Goal: Communication & Community: Participate in discussion

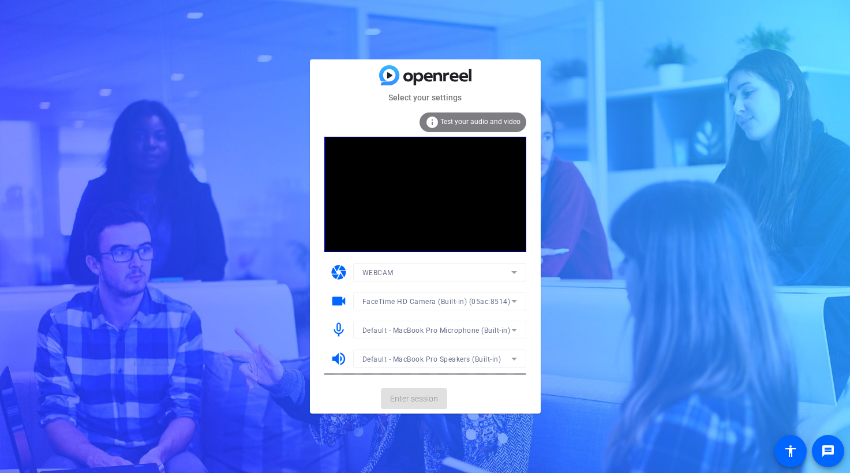
click at [418, 395] on span "Enter session" at bounding box center [414, 399] width 48 height 12
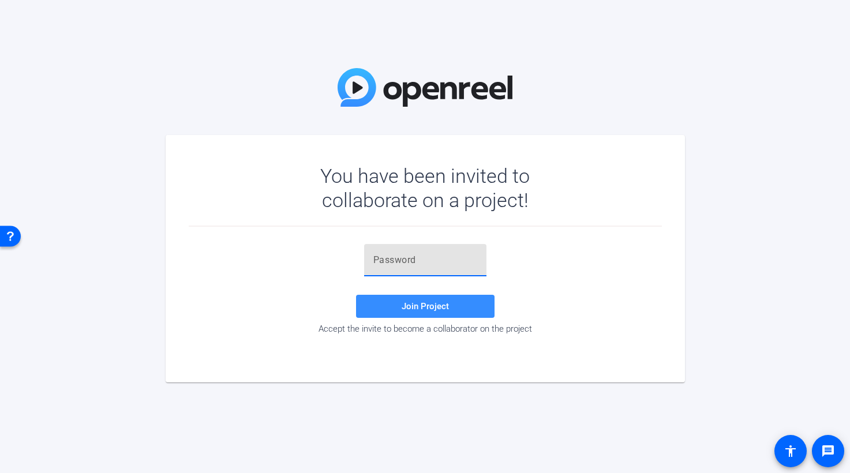
click at [375, 266] on input "text" at bounding box center [425, 260] width 104 height 14
paste input "'2p=K~"
type input "'2p=K~"
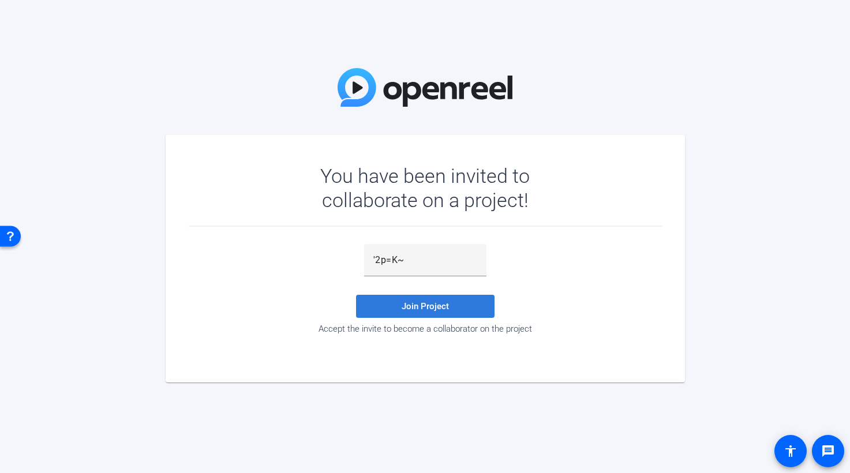
click at [433, 304] on span "Join Project" at bounding box center [424, 306] width 47 height 10
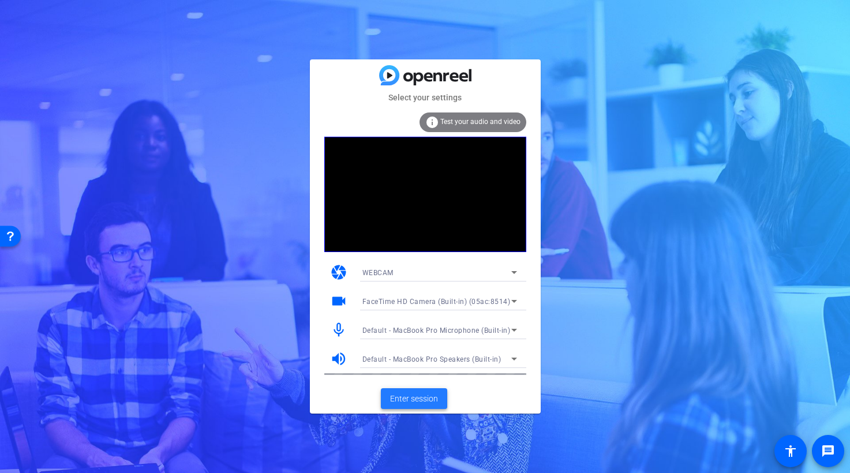
click at [415, 399] on span "Enter session" at bounding box center [414, 399] width 48 height 12
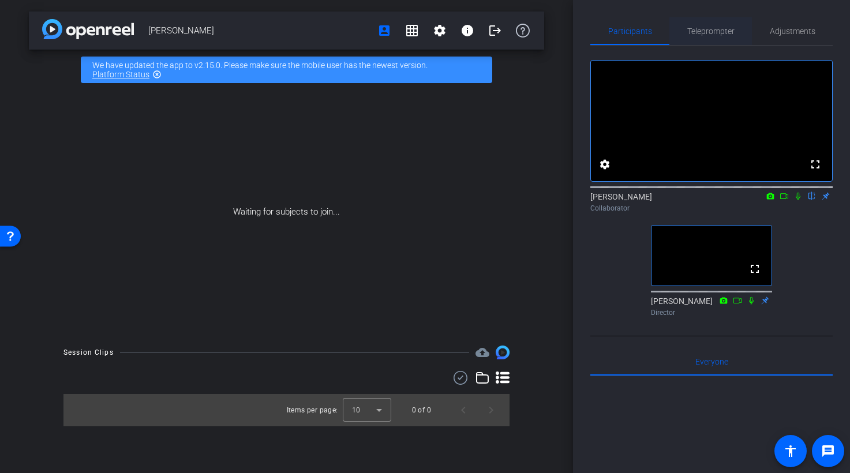
click at [712, 32] on span "Teleprompter" at bounding box center [710, 31] width 47 height 8
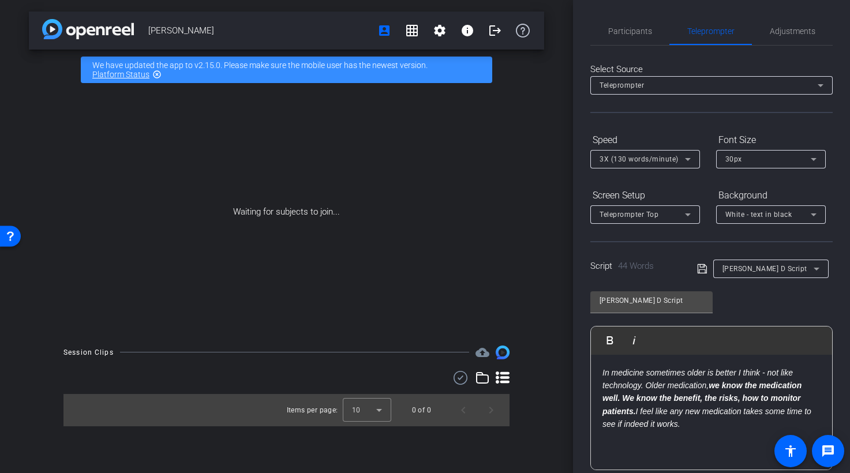
type input "Marty Alternate"
click at [628, 32] on span "Participants" at bounding box center [630, 31] width 44 height 8
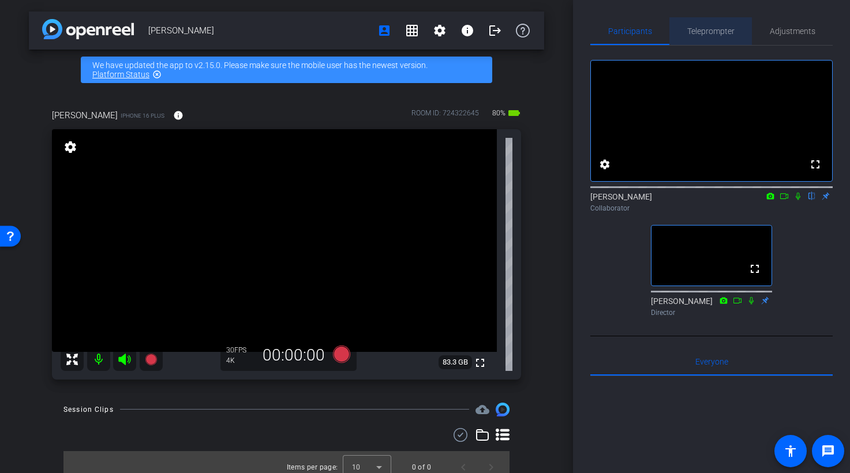
click at [722, 33] on span "Telepro mpter" at bounding box center [710, 31] width 47 height 8
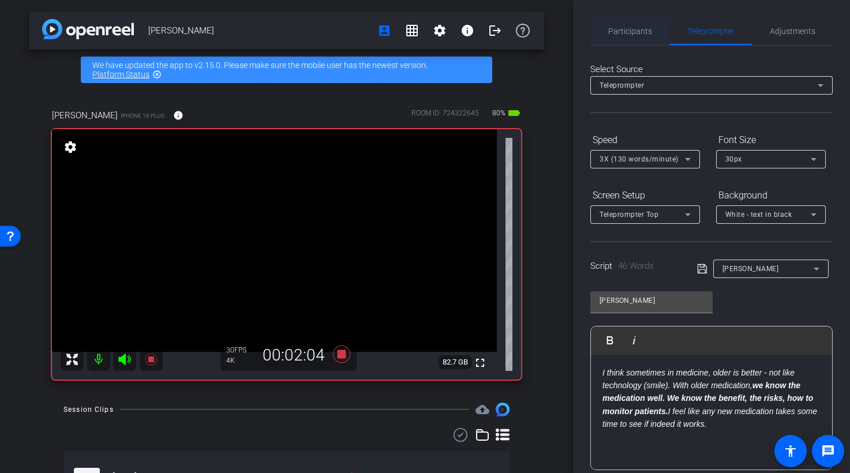
click at [631, 32] on span "Participants" at bounding box center [630, 31] width 44 height 8
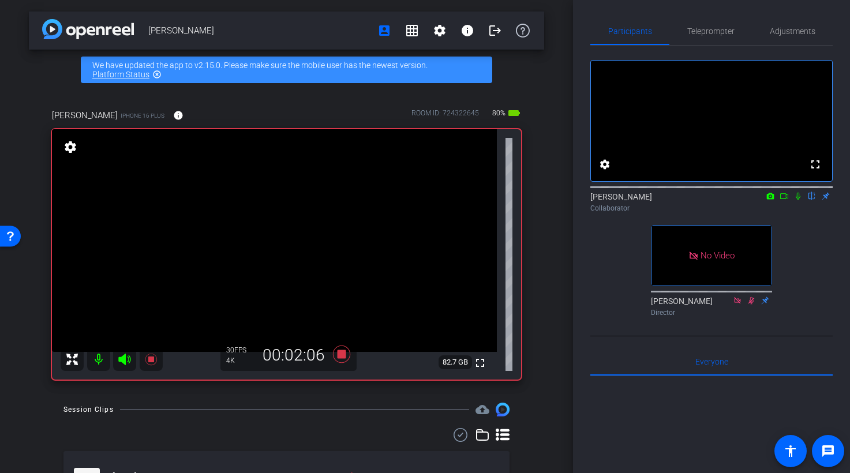
click at [798, 200] on icon at bounding box center [797, 196] width 9 height 8
click at [787, 199] on icon at bounding box center [784, 196] width 8 height 6
click at [808, 200] on icon at bounding box center [811, 196] width 9 height 8
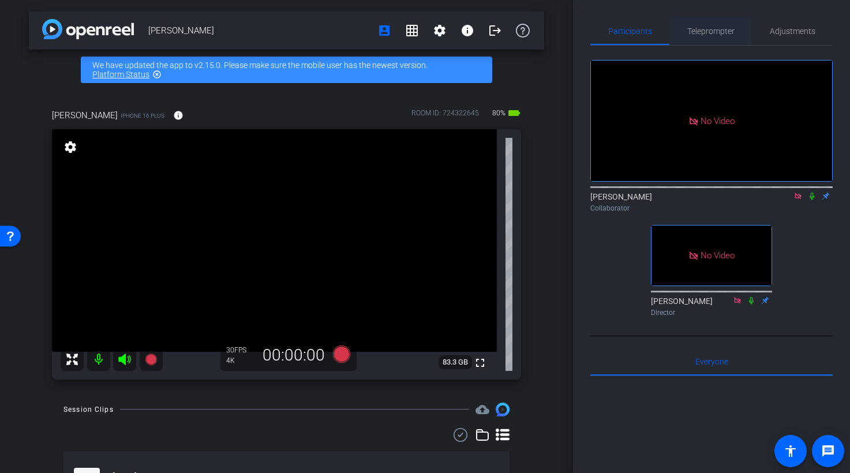
click at [711, 31] on span "Telepro m pter" at bounding box center [710, 31] width 47 height 8
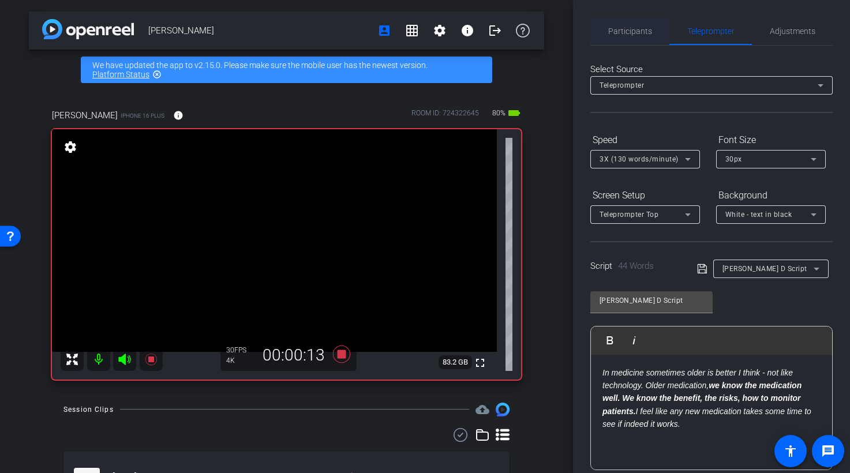
click at [629, 31] on span "Partici pants" at bounding box center [630, 31] width 44 height 8
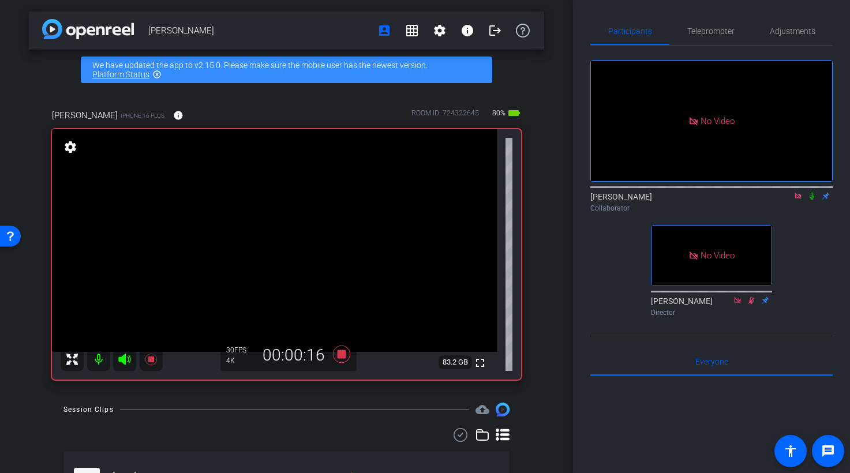
click at [817, 191] on mat-icon at bounding box center [812, 196] width 14 height 10
click at [812, 192] on icon at bounding box center [811, 196] width 9 height 8
click at [722, 29] on span "Telepro m pter" at bounding box center [710, 31] width 47 height 8
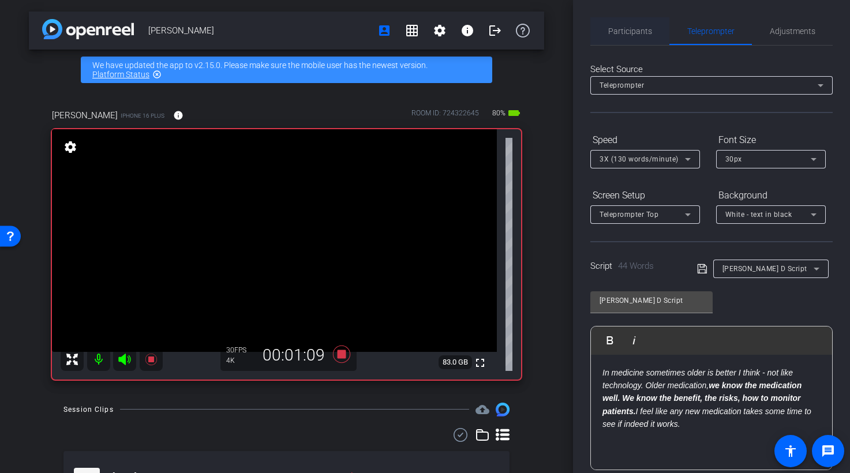
click at [638, 34] on span "Partici pants" at bounding box center [630, 31] width 44 height 8
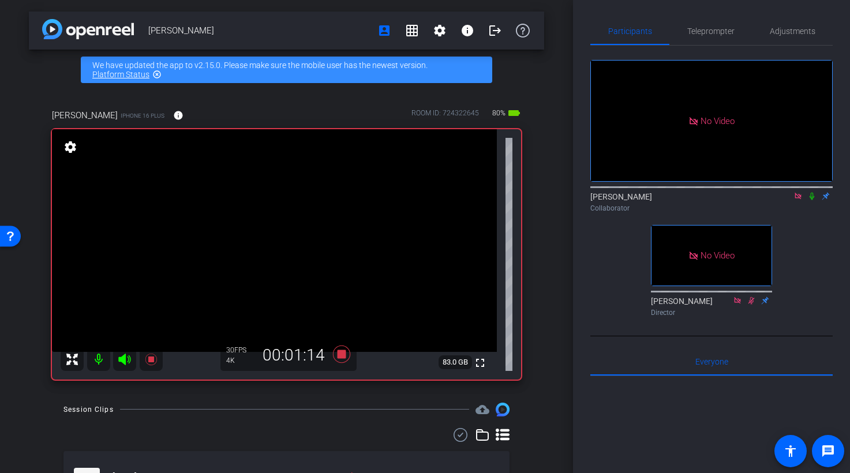
click at [810, 192] on icon at bounding box center [811, 196] width 9 height 8
click at [813, 192] on icon at bounding box center [811, 196] width 9 height 8
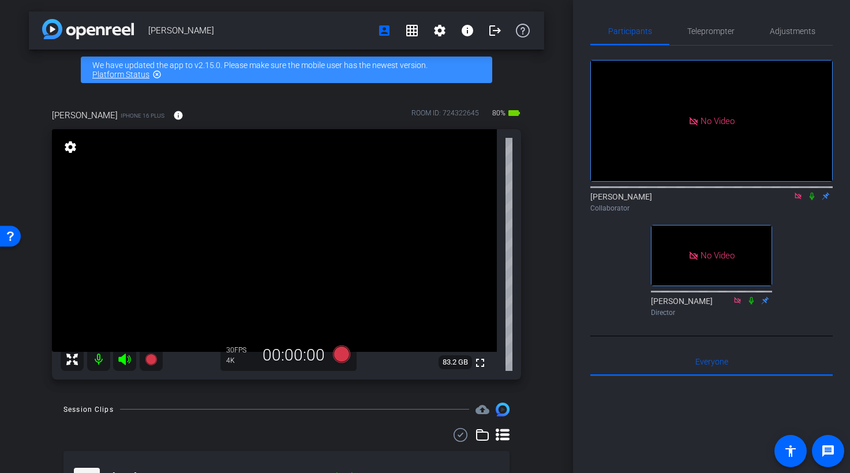
click at [799, 193] on icon at bounding box center [797, 196] width 6 height 6
click at [480, 360] on mat-icon "fullscreen" at bounding box center [480, 363] width 14 height 14
click at [479, 356] on mat-icon "fullscreen" at bounding box center [480, 363] width 14 height 14
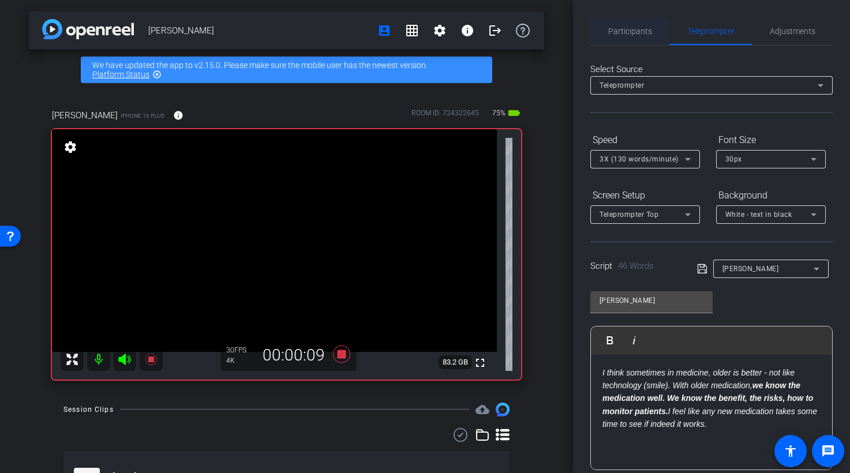
click at [639, 29] on span "Partici pa nts" at bounding box center [630, 31] width 44 height 8
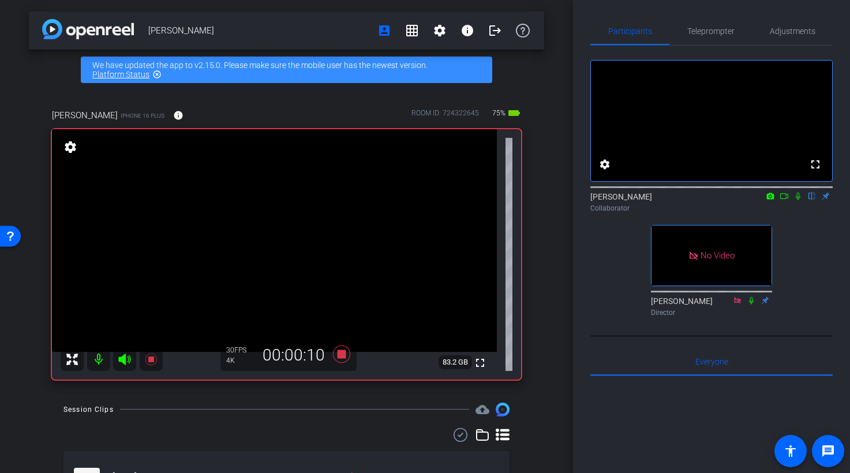
click at [799, 200] on icon at bounding box center [797, 196] width 9 height 8
click at [784, 200] on icon at bounding box center [783, 196] width 9 height 8
click at [814, 200] on icon at bounding box center [811, 196] width 9 height 8
click at [723, 30] on span "Telepro m pter" at bounding box center [710, 31] width 47 height 8
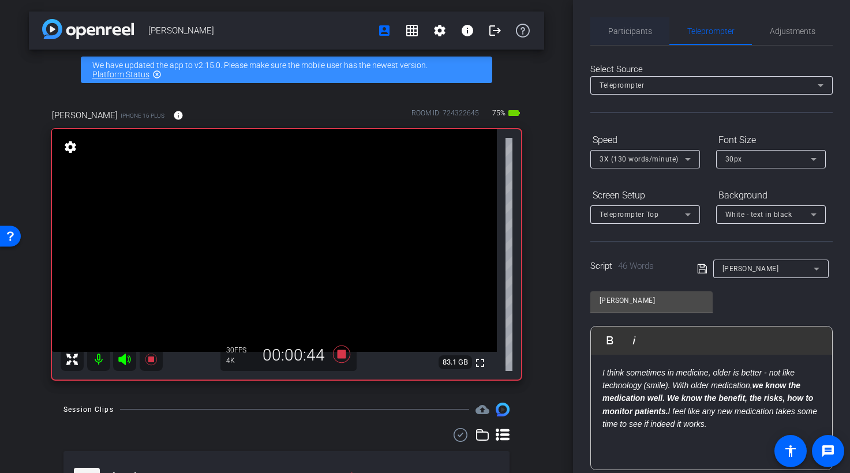
click at [637, 31] on span "Partici pa nts" at bounding box center [630, 31] width 44 height 8
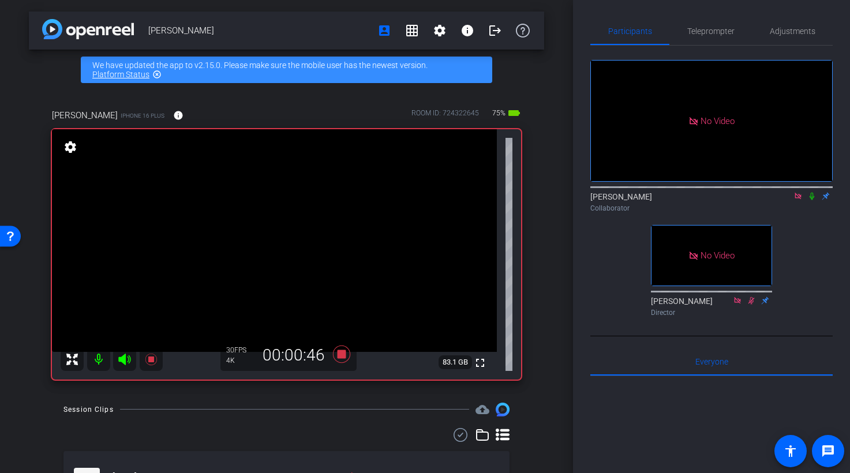
click at [810, 192] on icon at bounding box center [811, 196] width 9 height 8
click at [814, 192] on icon at bounding box center [811, 196] width 9 height 8
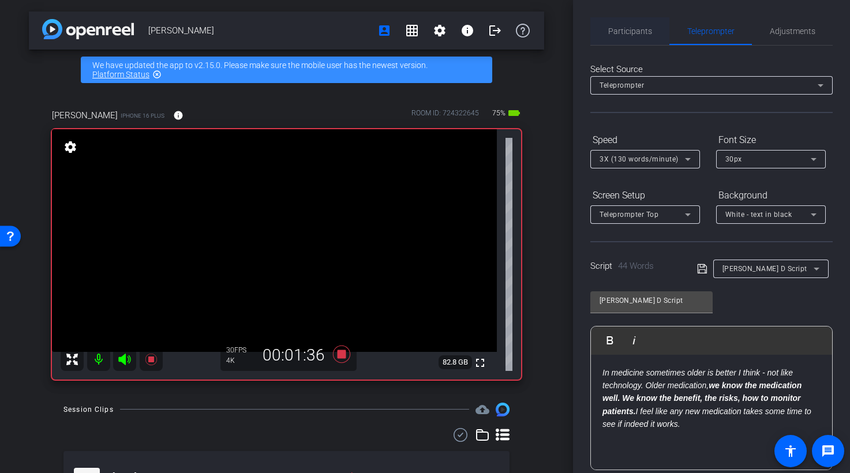
click at [636, 34] on span "Partici pa nts" at bounding box center [630, 31] width 44 height 8
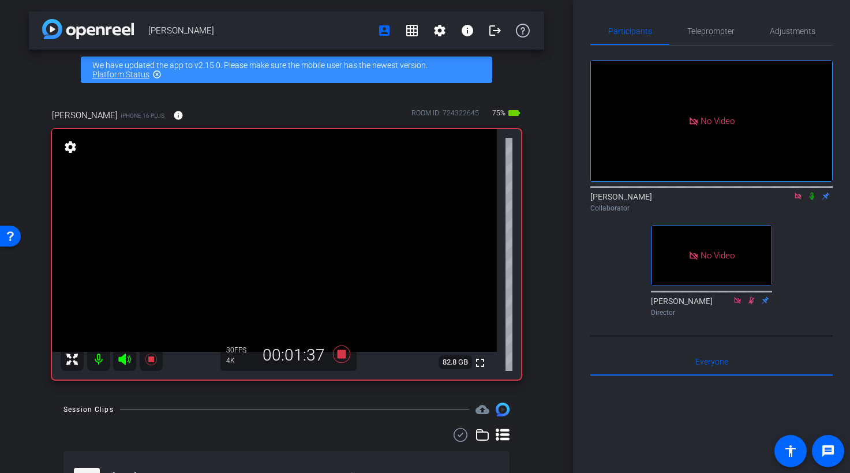
click at [812, 193] on icon at bounding box center [811, 196] width 5 height 7
click at [814, 192] on icon at bounding box center [811, 196] width 9 height 8
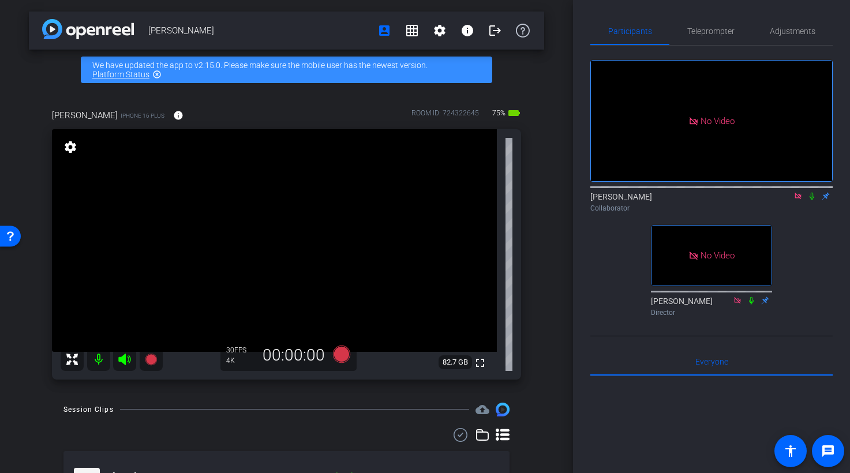
click at [800, 193] on icon at bounding box center [797, 196] width 6 height 6
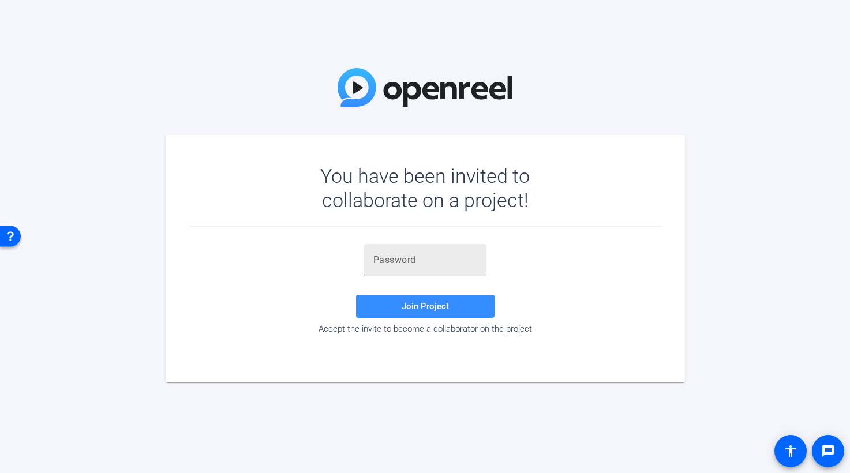
click at [379, 270] on div at bounding box center [425, 260] width 104 height 32
paste input "}0ul~g"
type input "}0ul~g"
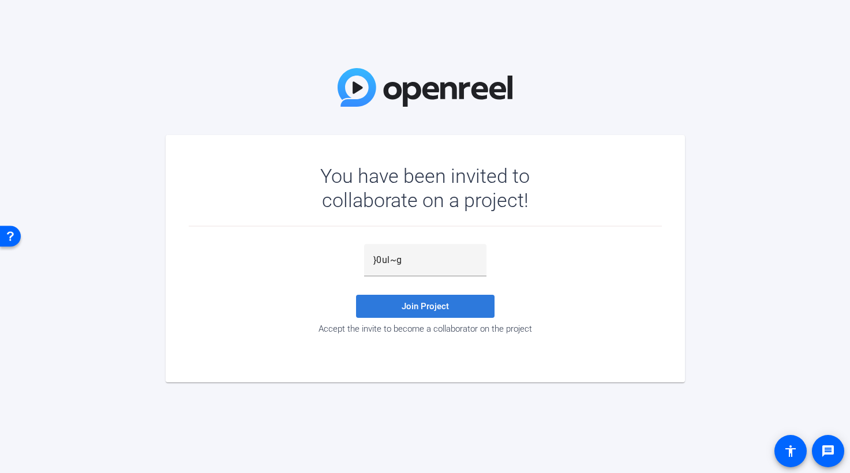
click at [424, 302] on span "Join Project" at bounding box center [424, 306] width 47 height 10
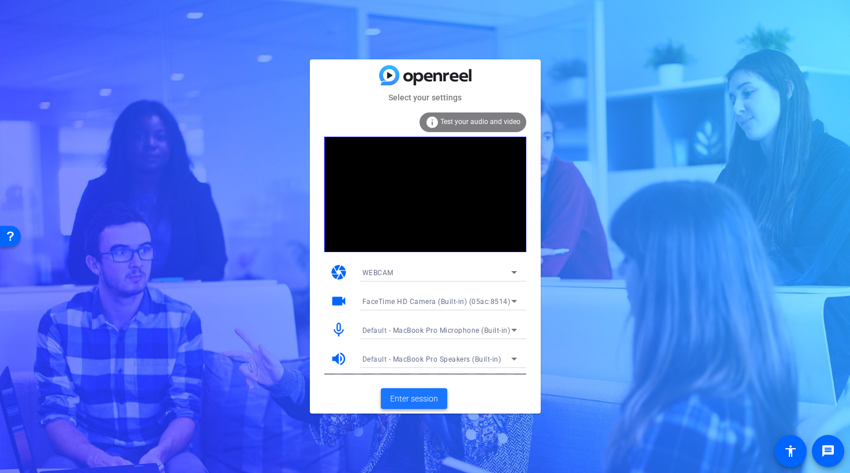
click at [418, 399] on span "Enter session" at bounding box center [414, 399] width 48 height 12
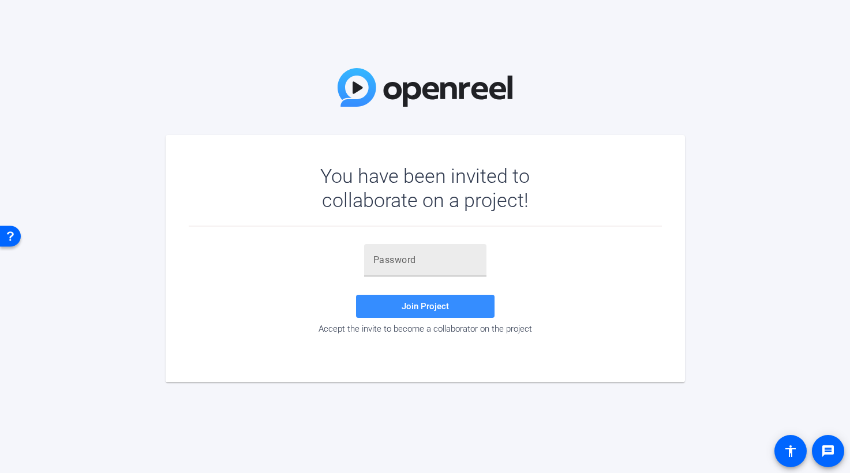
click at [390, 258] on input "text" at bounding box center [425, 260] width 104 height 14
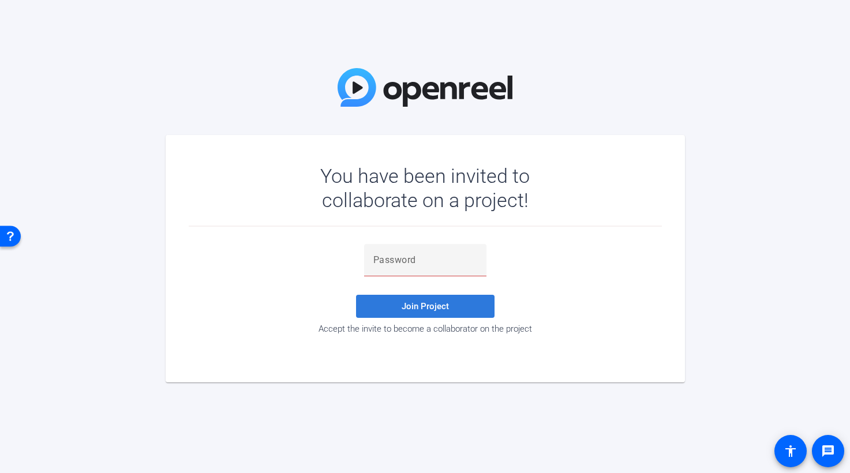
click at [400, 305] on span at bounding box center [425, 306] width 138 height 28
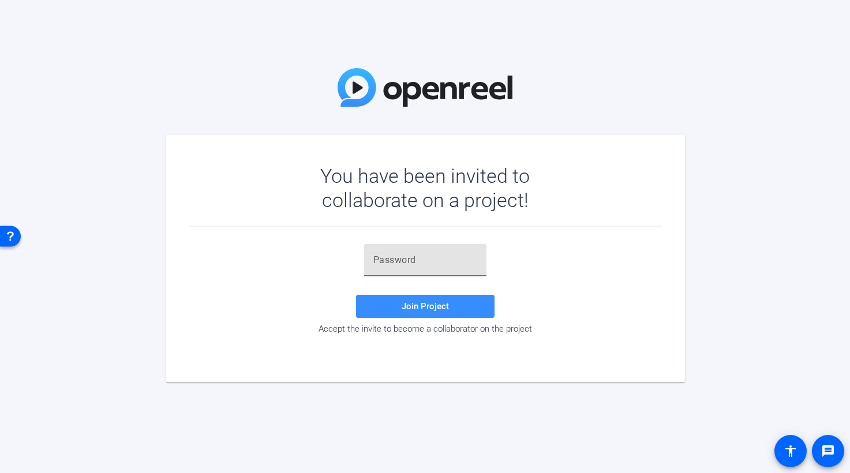
click at [385, 264] on input "text" at bounding box center [425, 260] width 104 height 14
paste input "}0ul~g"
type input "}0ul~g"
click at [431, 303] on span "Join Project" at bounding box center [424, 306] width 47 height 10
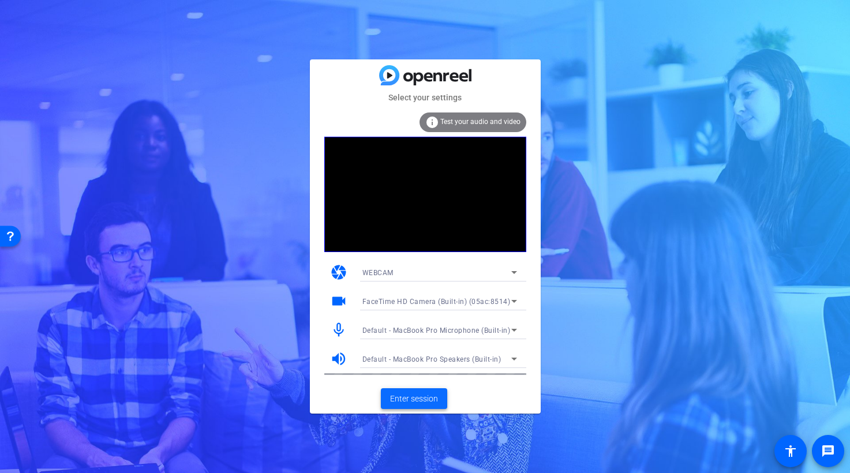
click at [421, 398] on span "Enter session" at bounding box center [414, 399] width 48 height 12
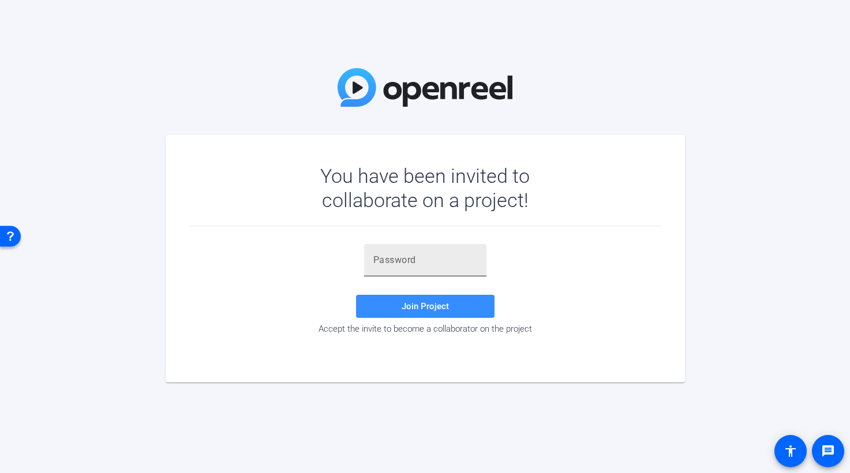
click at [390, 266] on input "text" at bounding box center [425, 260] width 104 height 14
paste input "}0ul~g"
type input "}0ul~g"
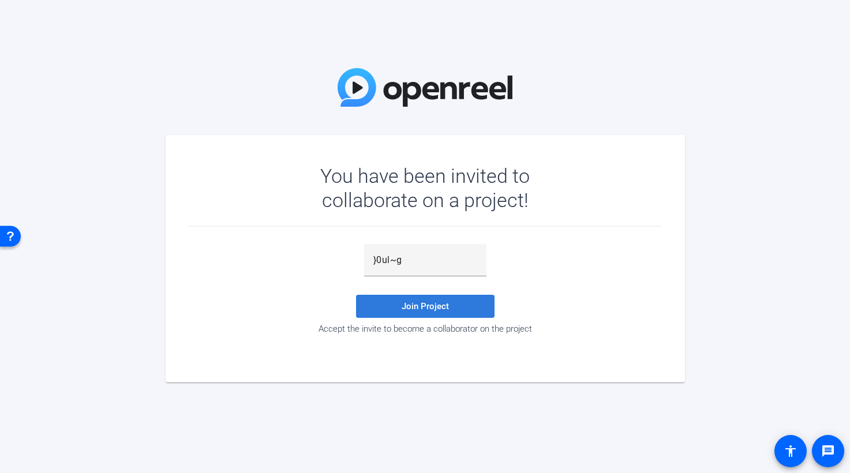
click at [425, 311] on span at bounding box center [425, 306] width 138 height 28
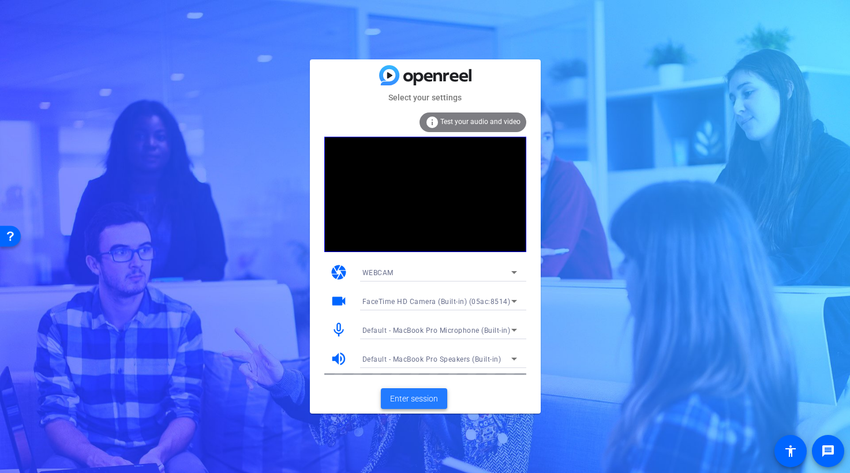
click at [416, 397] on span "Enter session" at bounding box center [414, 399] width 48 height 12
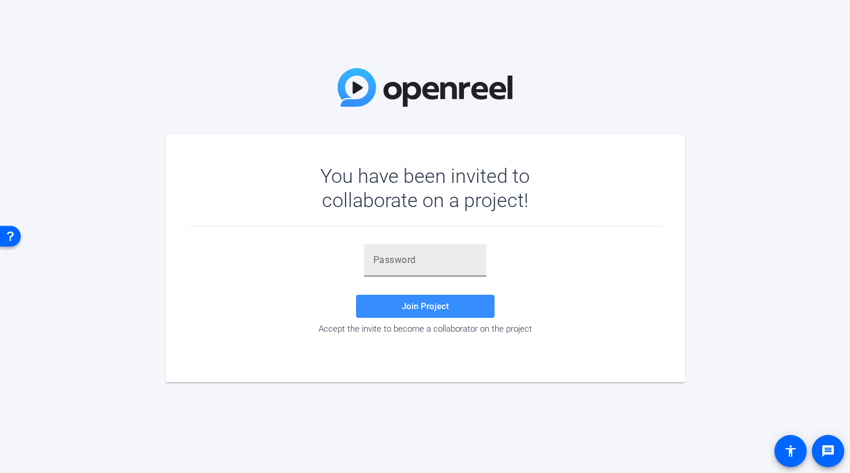
click at [396, 261] on input "text" at bounding box center [425, 260] width 104 height 14
paste input "o+XJgV"
type input "o+XJgV"
click at [427, 305] on span "Join Project" at bounding box center [424, 306] width 47 height 10
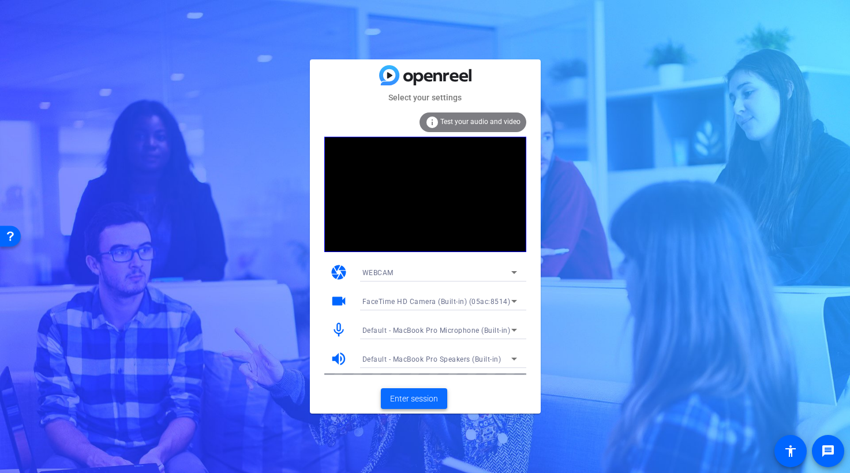
click at [420, 394] on span "Enter session" at bounding box center [414, 399] width 48 height 12
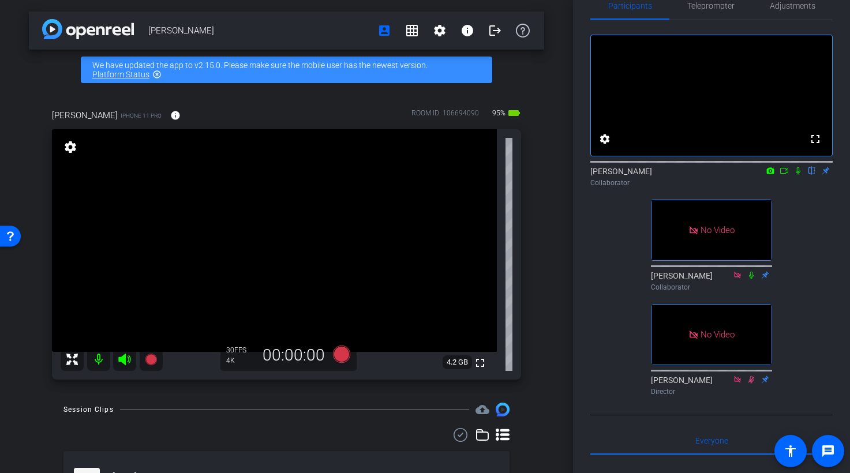
scroll to position [28, 0]
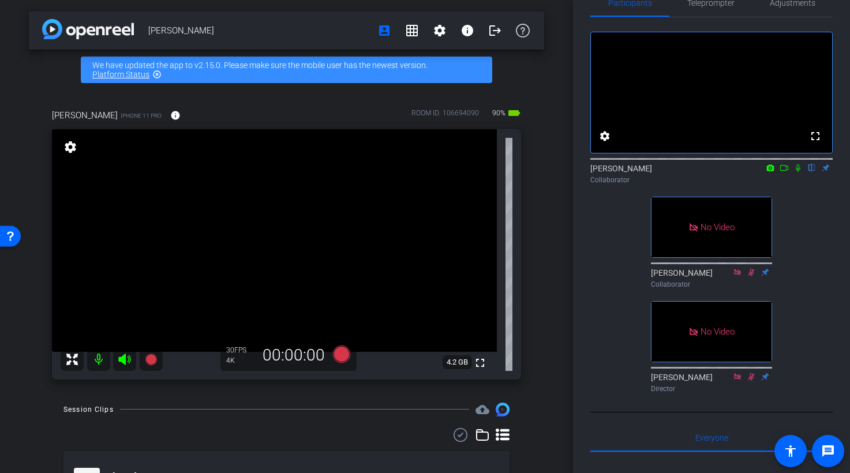
click at [783, 171] on icon at bounding box center [784, 168] width 8 height 6
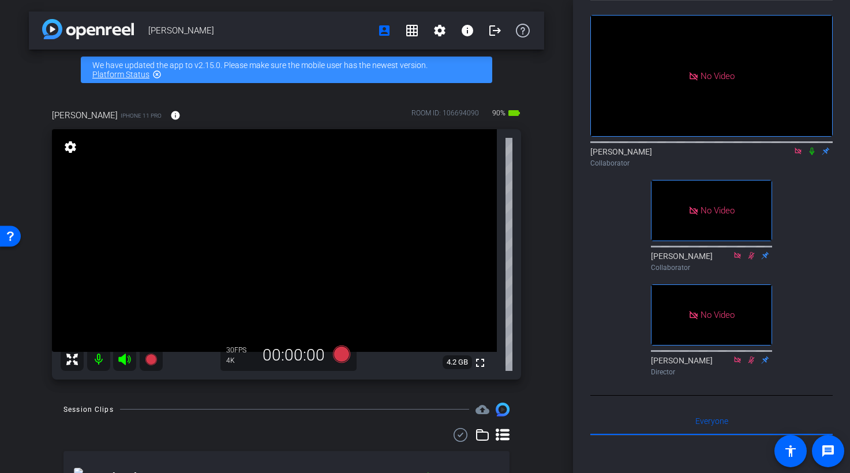
scroll to position [49, 0]
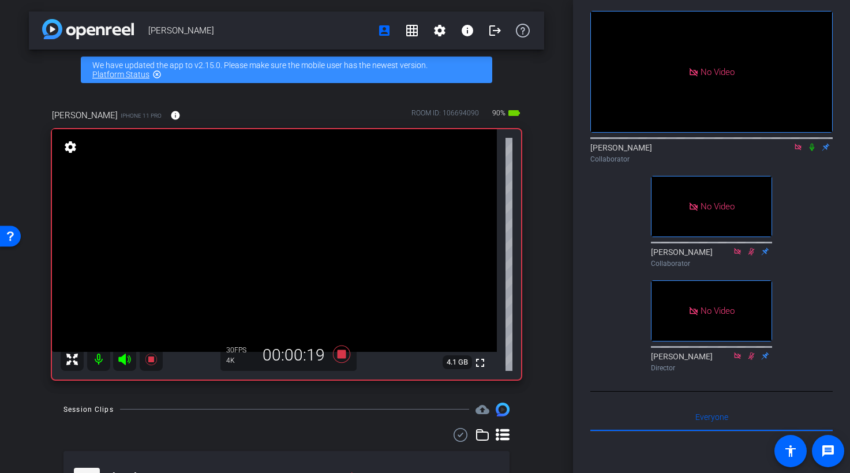
click at [812, 151] on icon at bounding box center [811, 147] width 5 height 7
click at [812, 151] on icon at bounding box center [812, 147] width 6 height 7
click at [812, 151] on icon at bounding box center [811, 147] width 5 height 7
click at [810, 151] on icon at bounding box center [811, 147] width 9 height 8
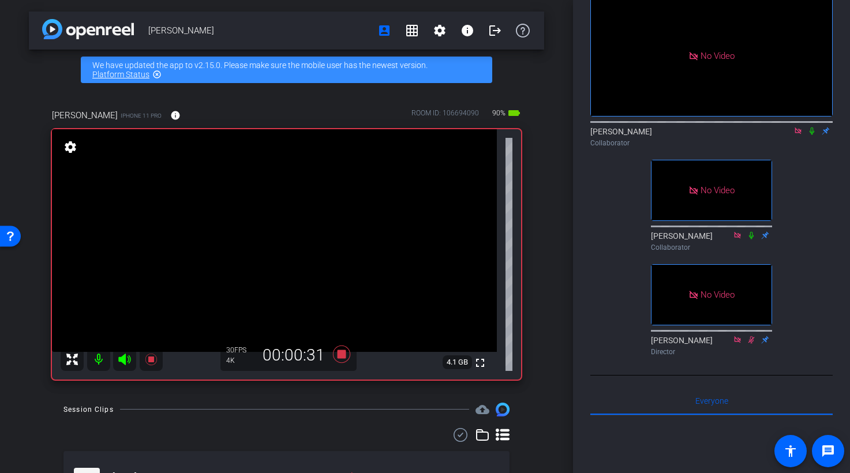
scroll to position [67, 0]
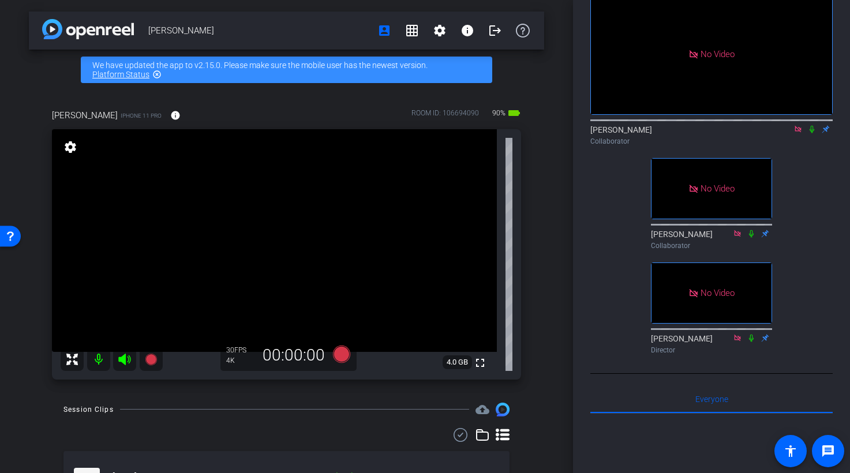
click at [799, 132] on icon at bounding box center [797, 129] width 6 height 6
